Goal: Information Seeking & Learning: Learn about a topic

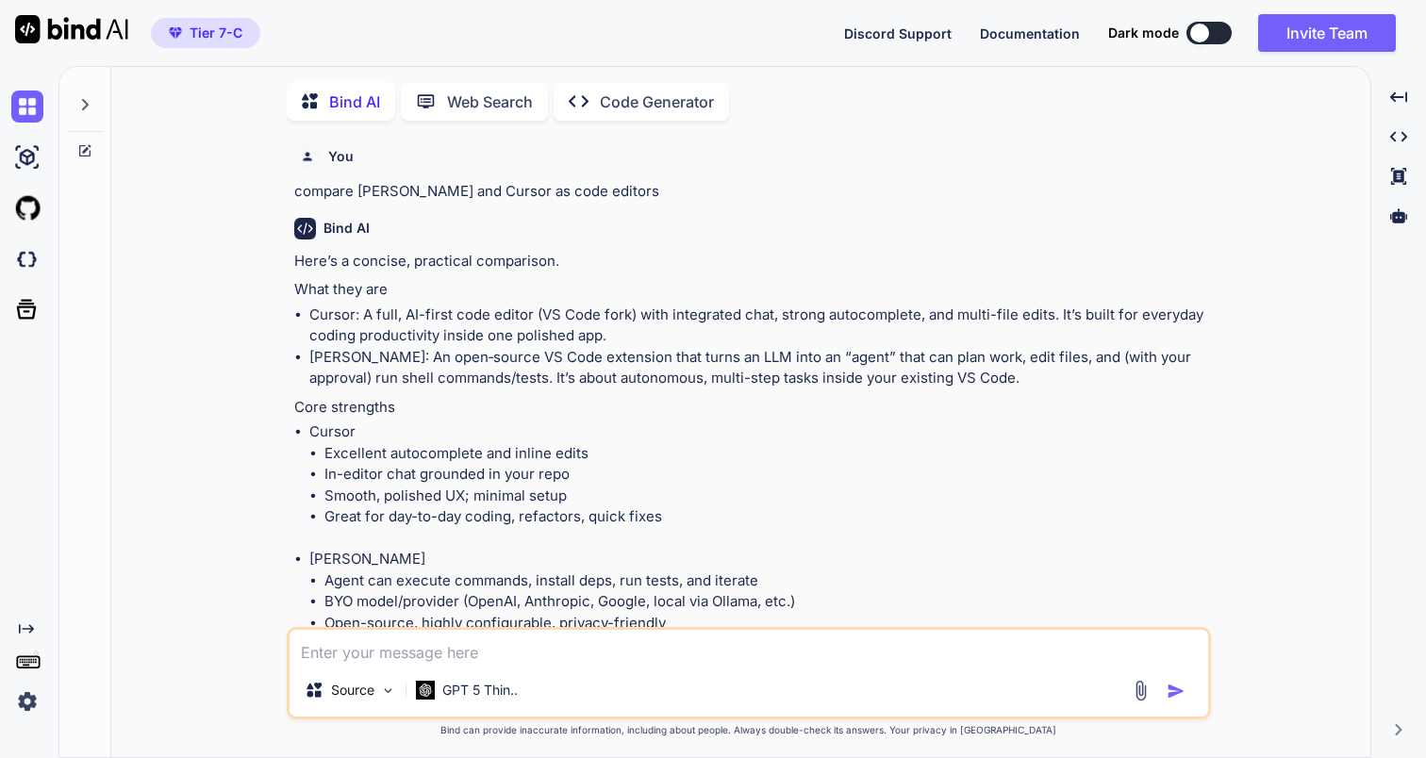
scroll to position [997, 0]
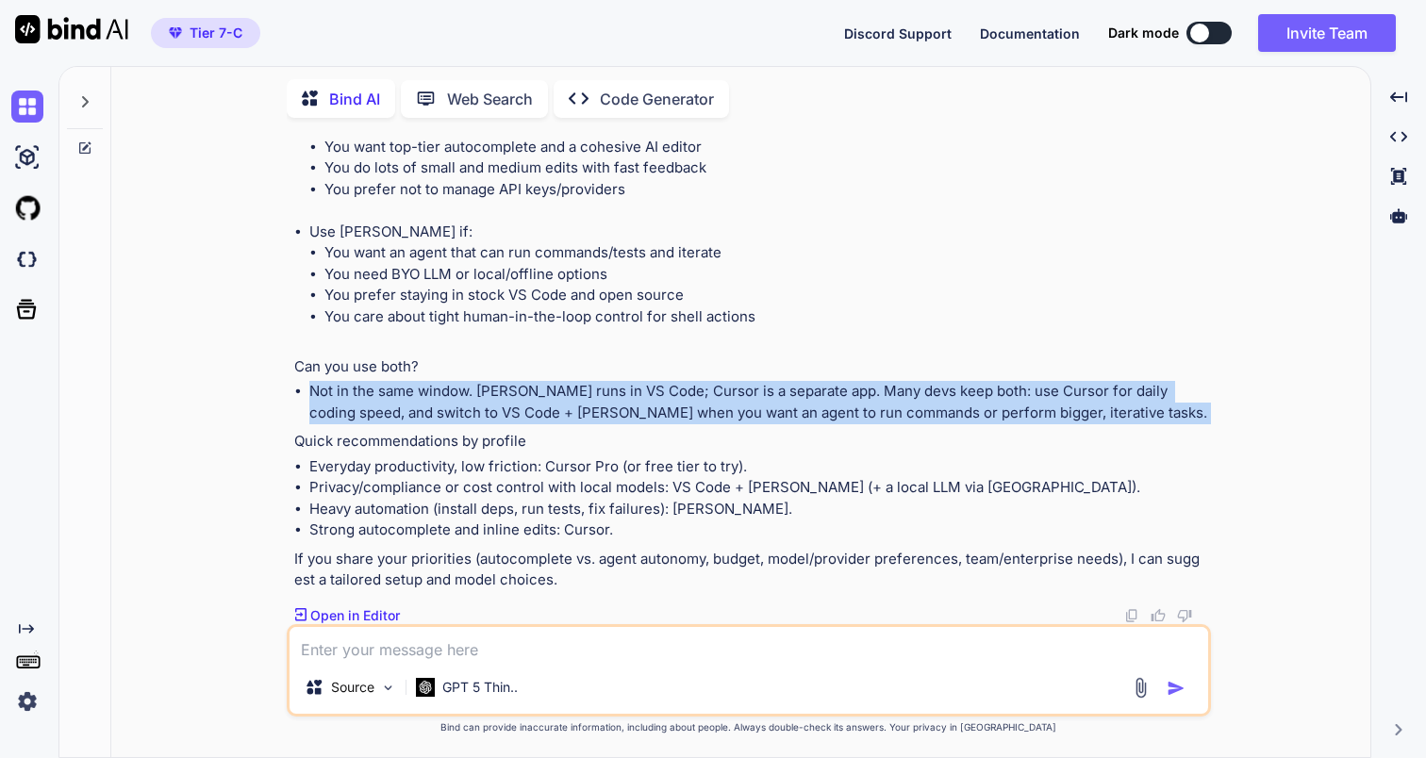
click at [672, 470] on li "Everyday productivity, low friction: Cursor Pro (or free tier to try)." at bounding box center [758, 468] width 898 height 22
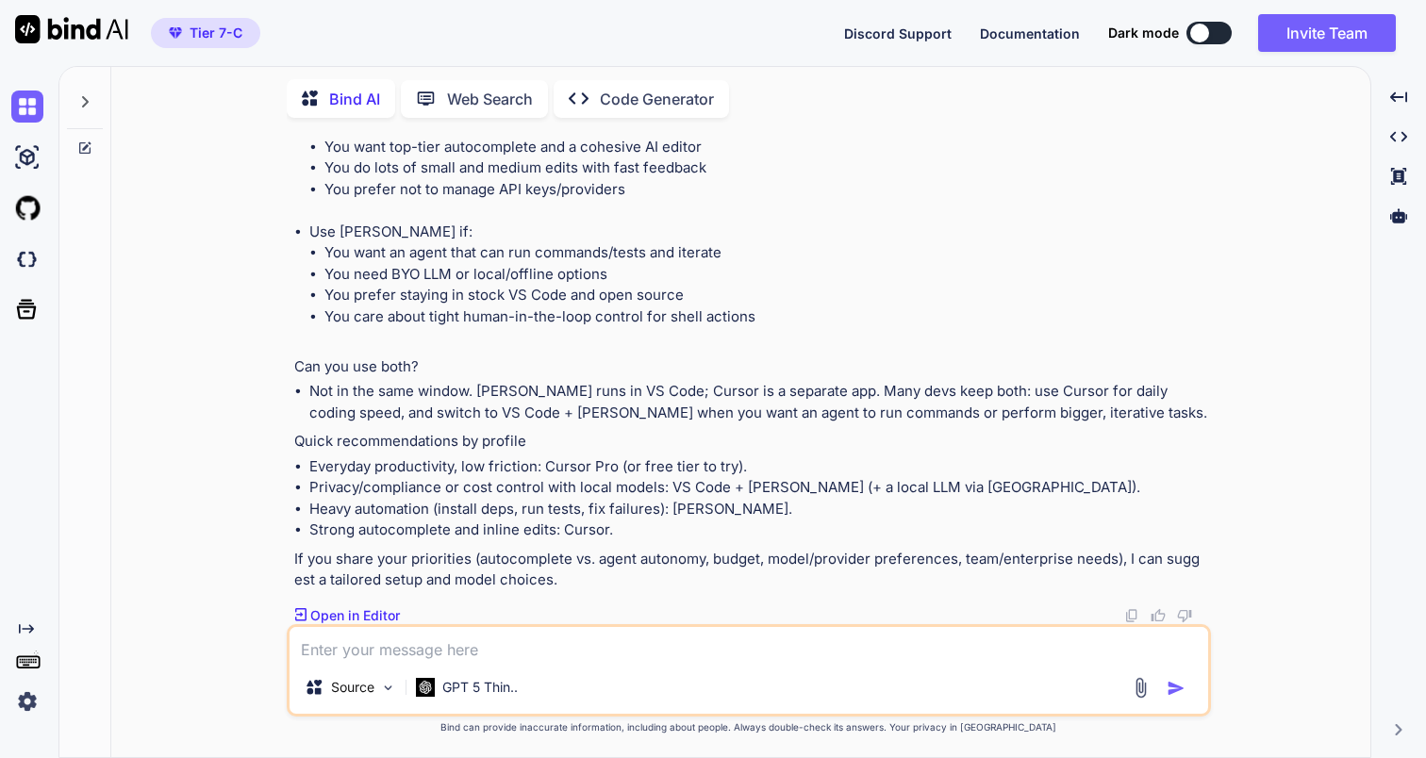
click at [672, 470] on li "Everyday productivity, low friction: Cursor Pro (or free tier to try)." at bounding box center [758, 468] width 898 height 22
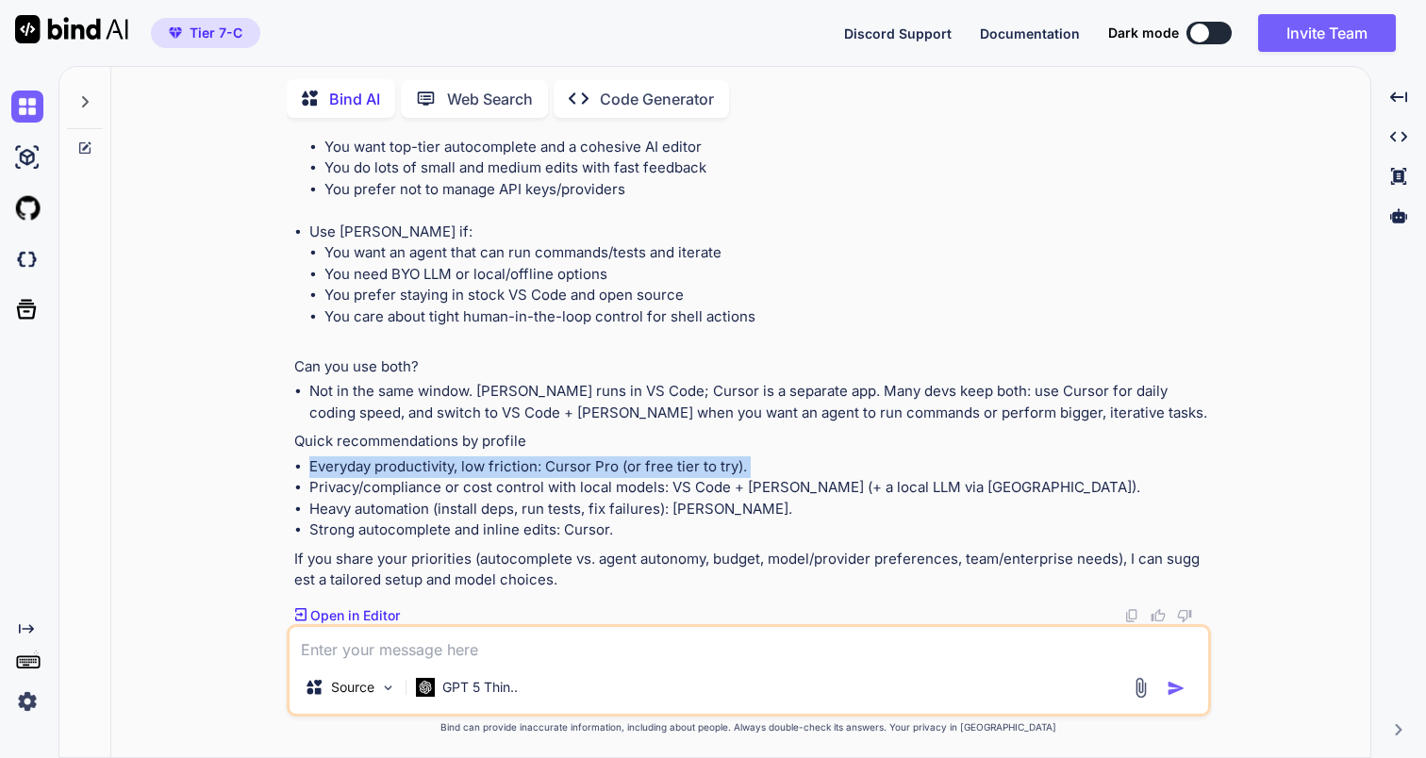
click at [715, 490] on li "Privacy/compliance or cost control with local models: VS Code + [PERSON_NAME] (…" at bounding box center [758, 488] width 898 height 22
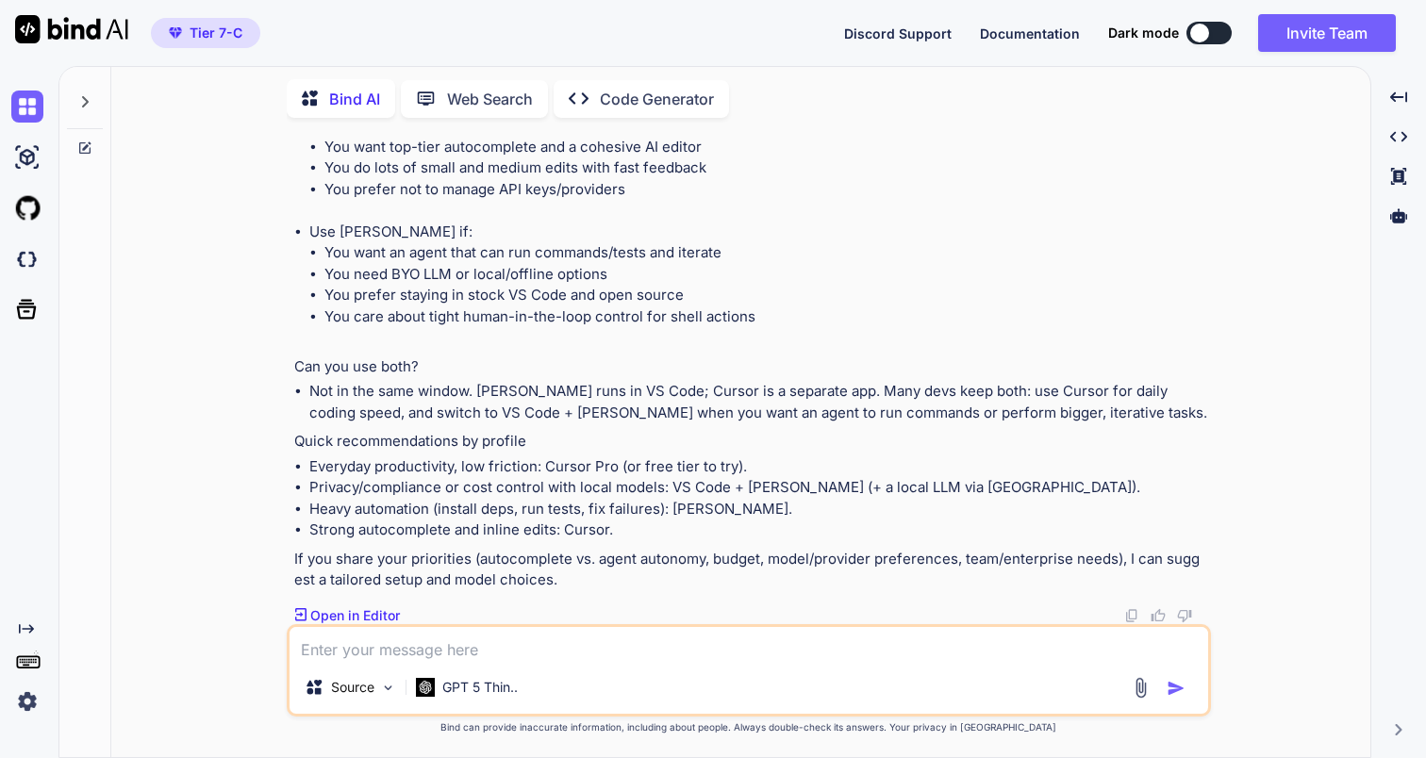
click at [715, 490] on li "Privacy/compliance or cost control with local models: VS Code + [PERSON_NAME] (…" at bounding box center [758, 488] width 898 height 22
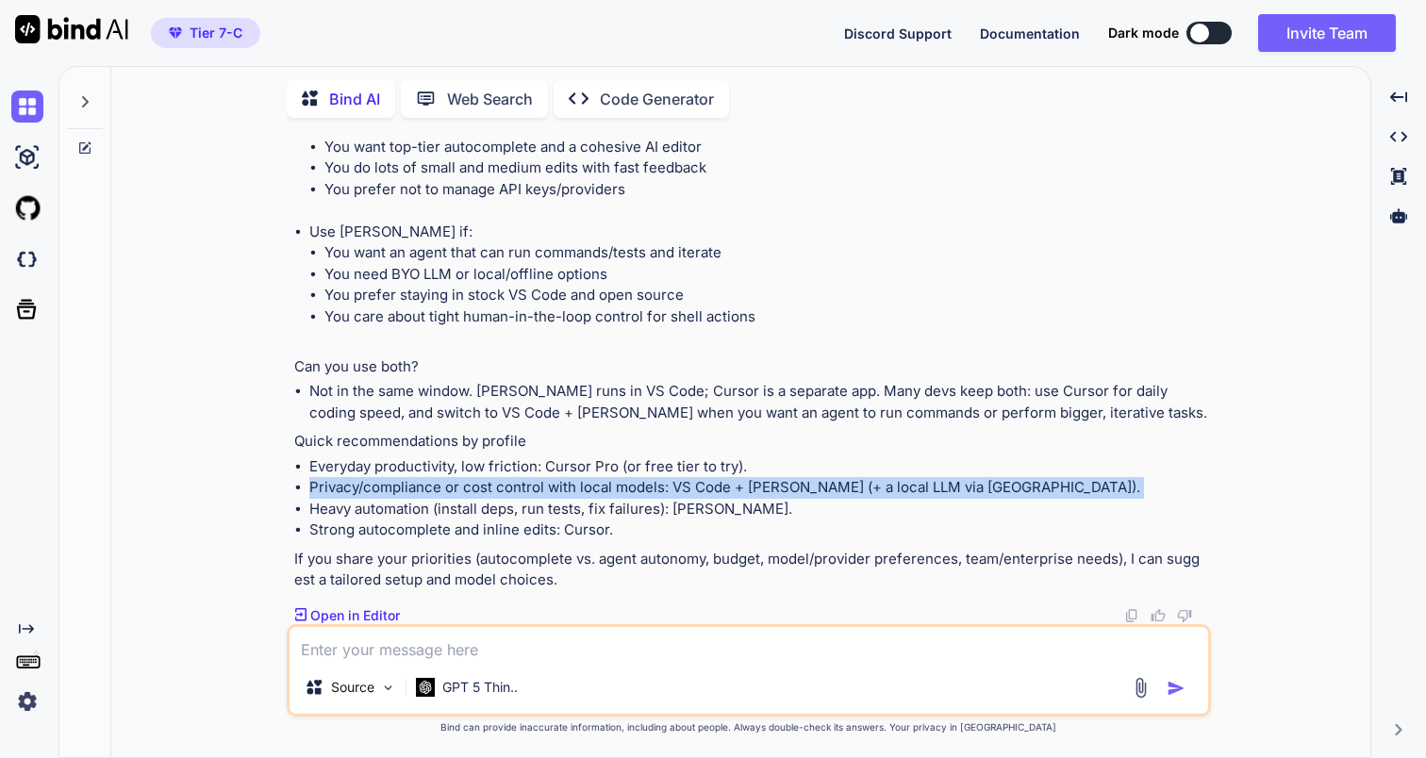
click at [716, 515] on li "Heavy automation (install deps, run tests, fix failures): [PERSON_NAME]." at bounding box center [758, 510] width 898 height 22
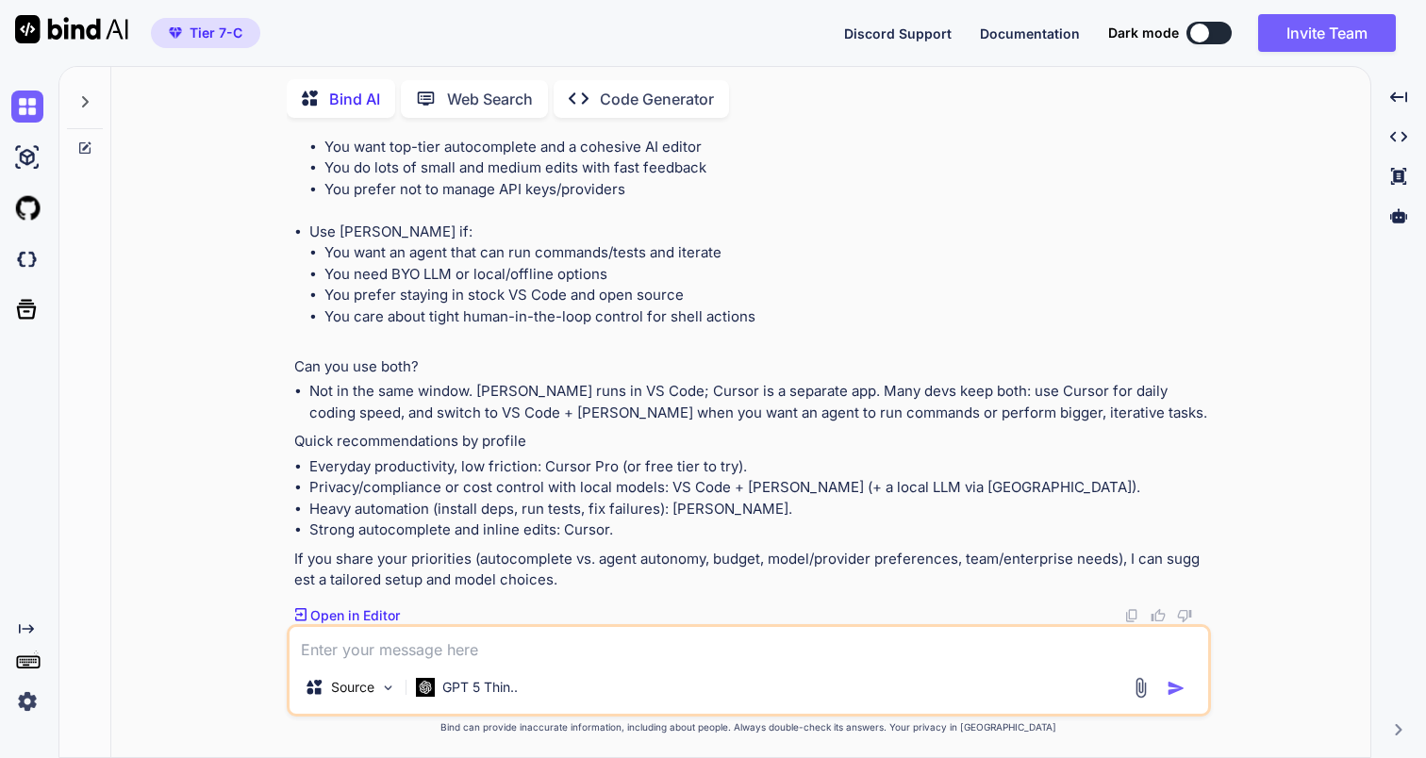
click at [716, 515] on li "Heavy automation (install deps, run tests, fix failures): [PERSON_NAME]." at bounding box center [758, 510] width 898 height 22
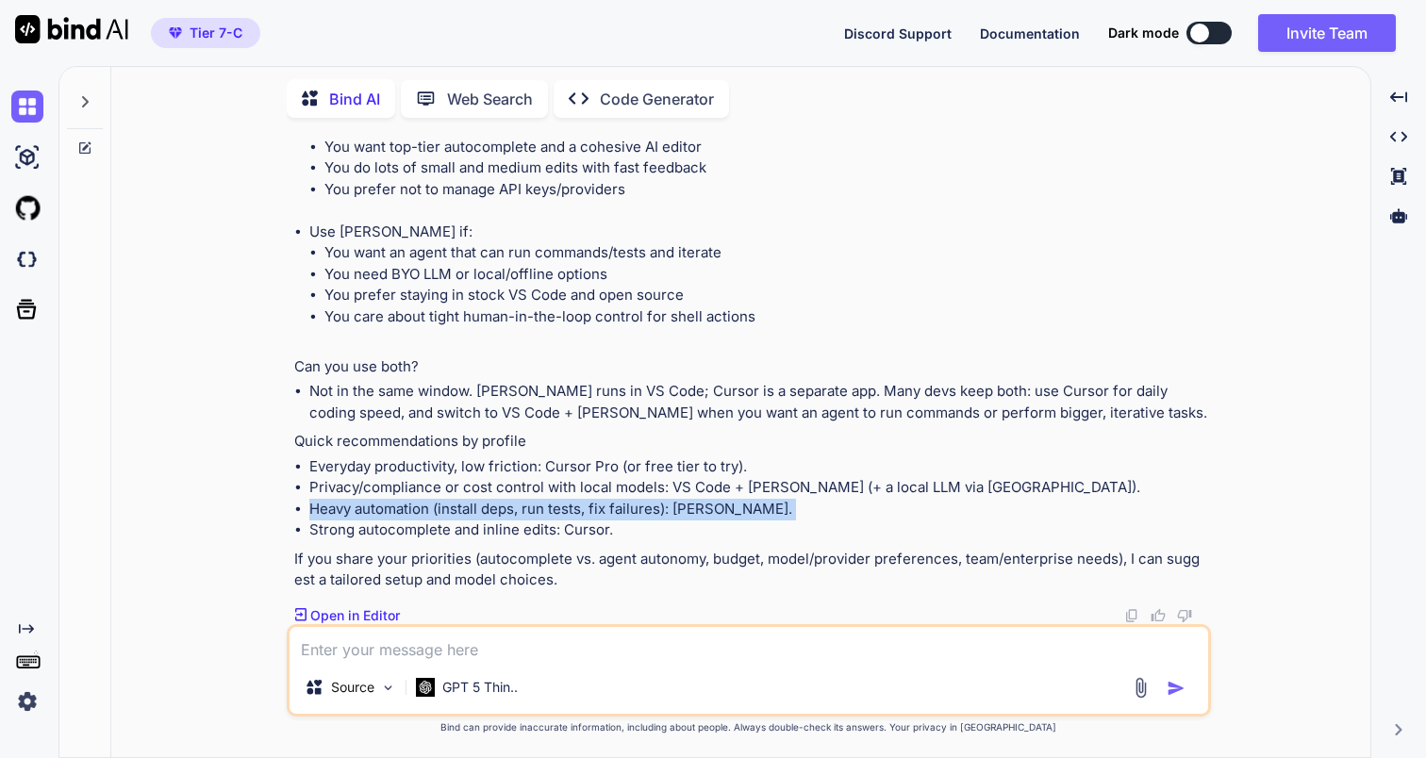
click at [717, 533] on li "Strong autocomplete and inline edits: Cursor." at bounding box center [758, 531] width 898 height 22
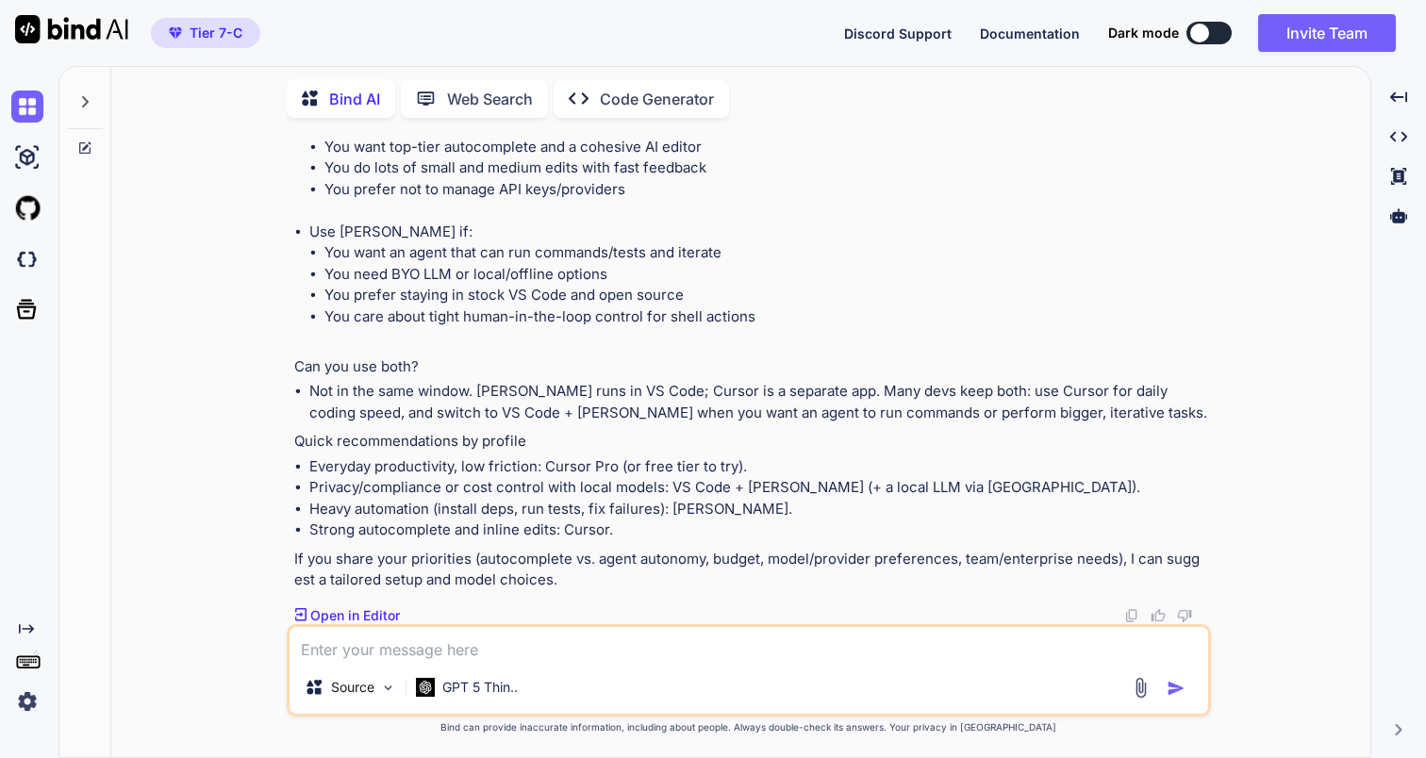
click at [717, 533] on li "Strong autocomplete and inline edits: Cursor." at bounding box center [758, 531] width 898 height 22
click at [1039, 30] on span "Documentation" at bounding box center [1030, 33] width 100 height 16
